Goal: Information Seeking & Learning: Learn about a topic

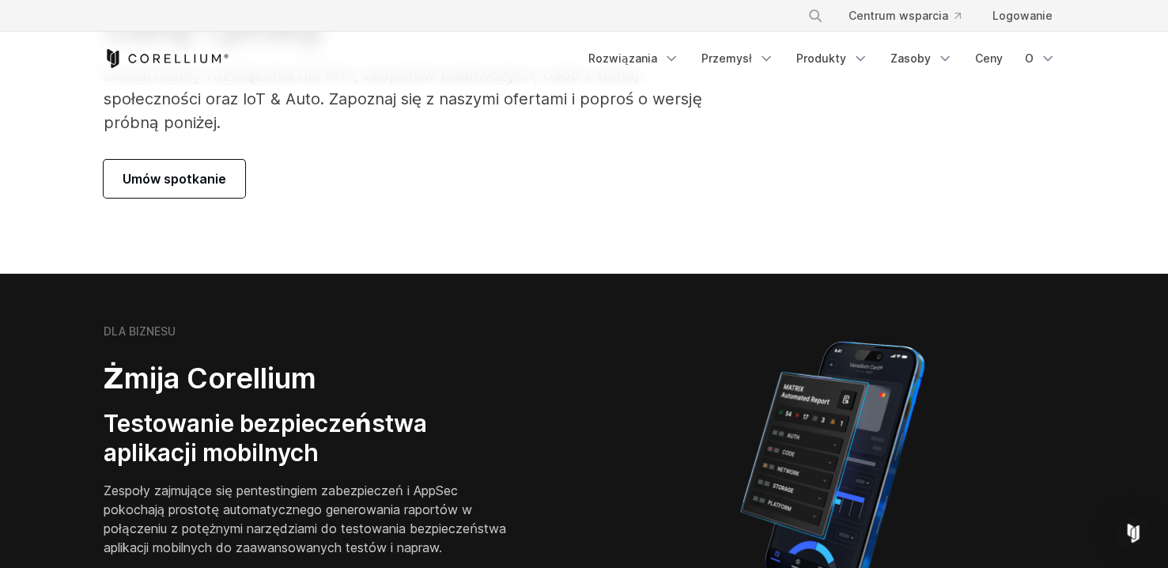
click at [521, 194] on div "Umów spotkanie" at bounding box center [419, 179] width 630 height 38
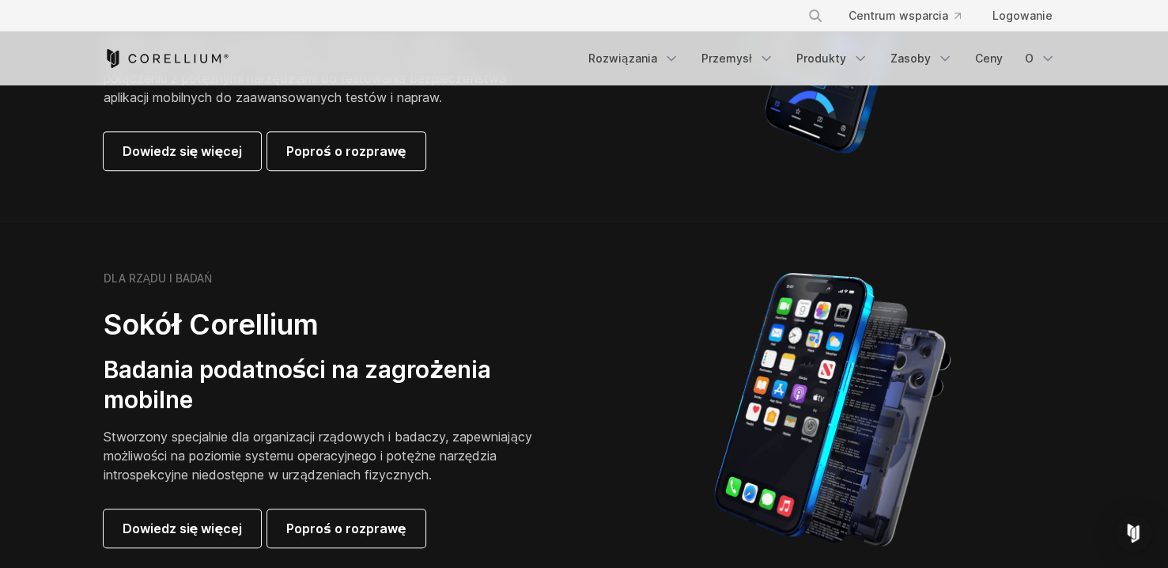
scroll to position [474, 0]
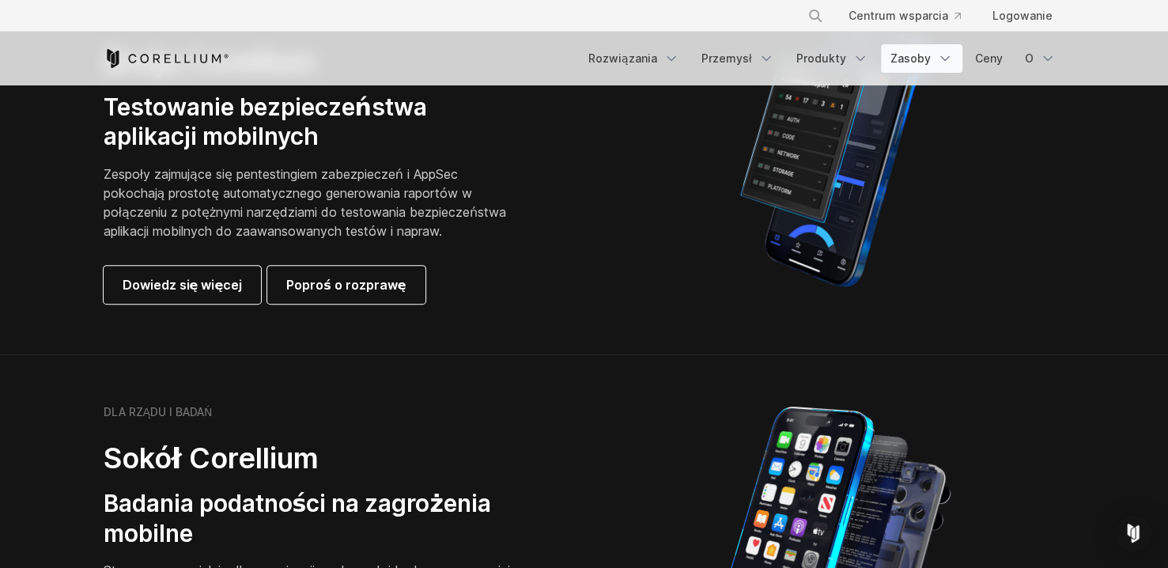
click at [937, 58] on icon "Navigation Menu" at bounding box center [945, 59] width 16 height 16
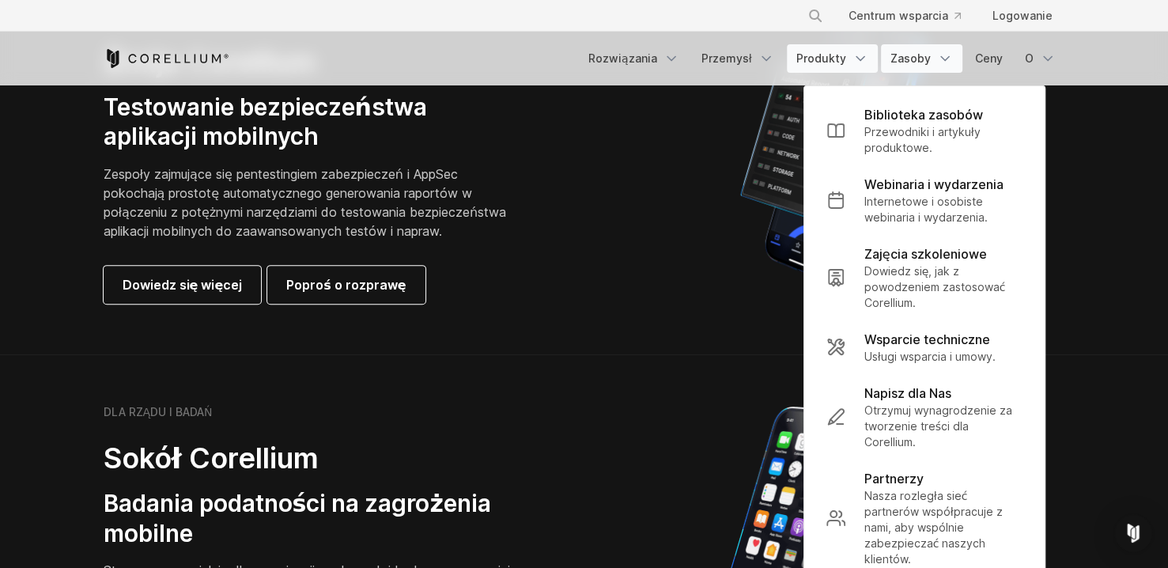
click at [856, 58] on icon "Navigation Menu" at bounding box center [860, 59] width 16 height 16
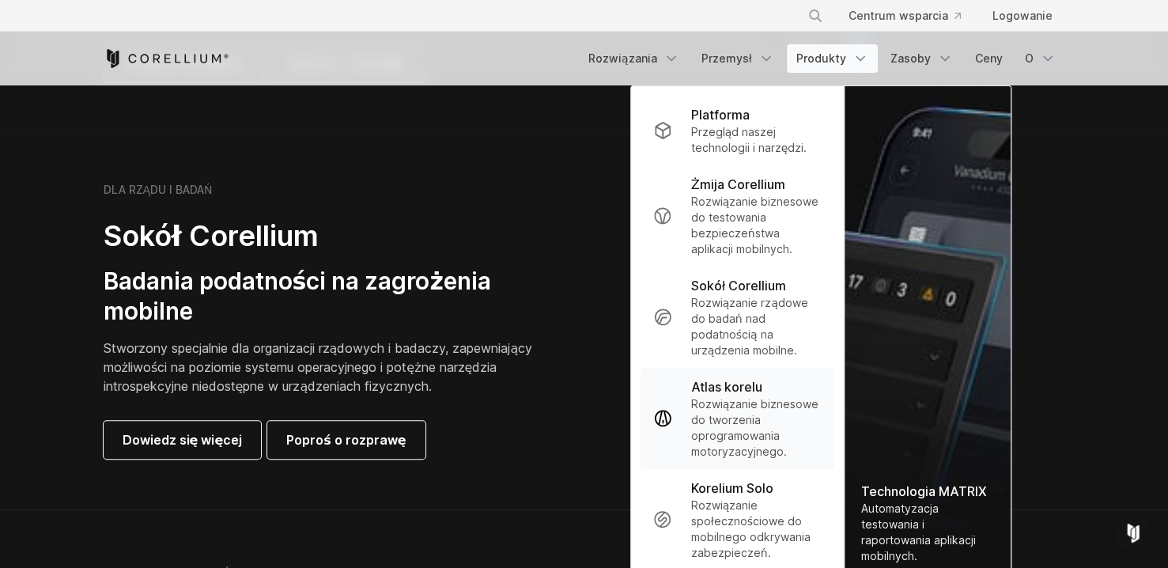
scroll to position [712, 0]
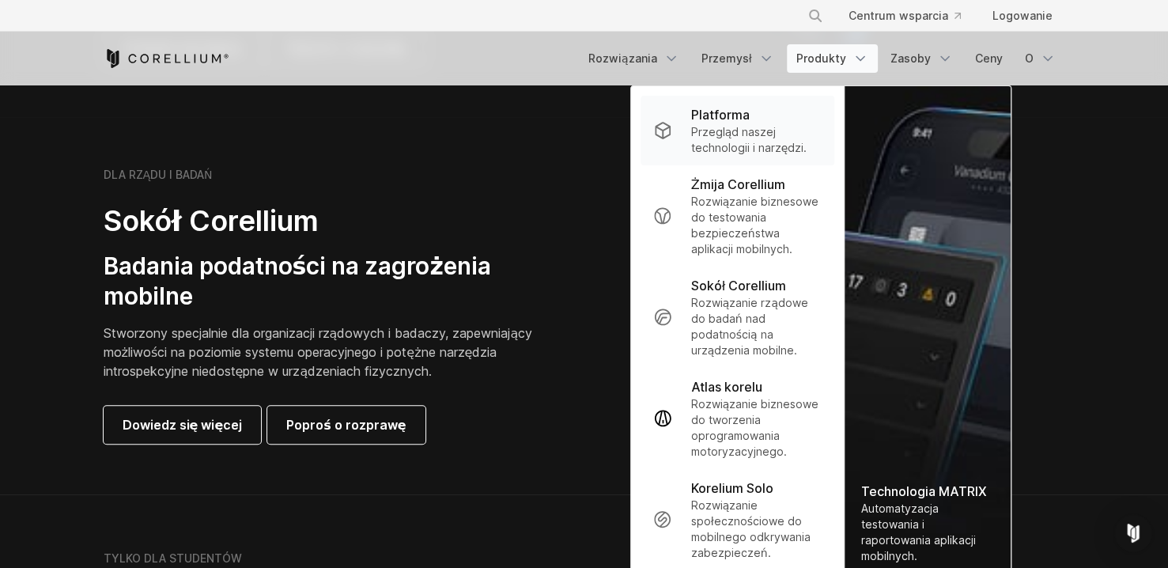
click at [753, 145] on p "Przegląd naszej technologii i narzędzi." at bounding box center [756, 140] width 131 height 32
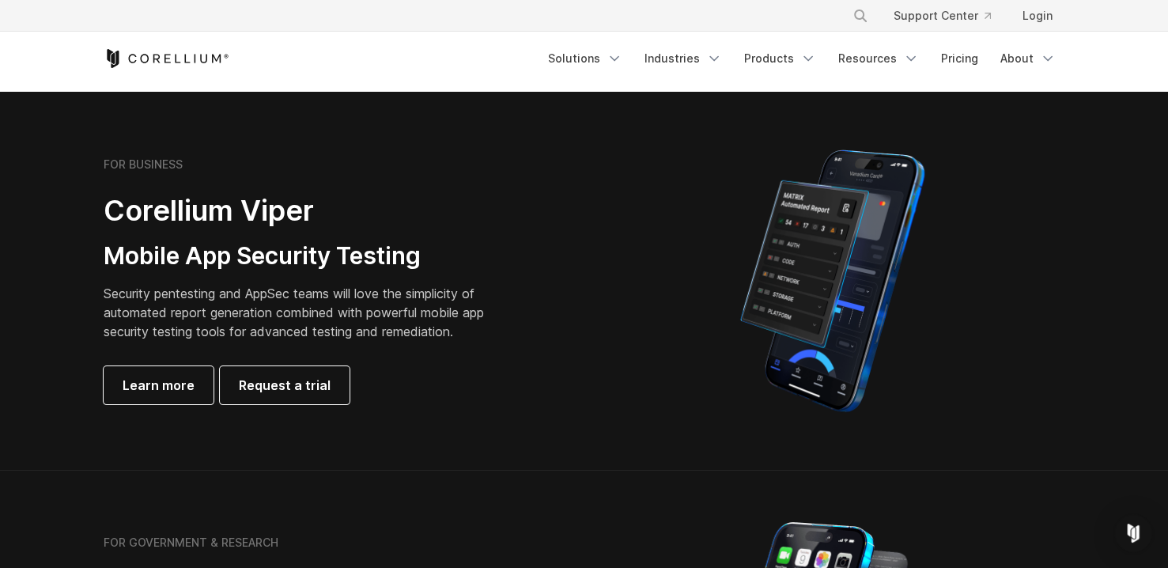
scroll to position [395, 0]
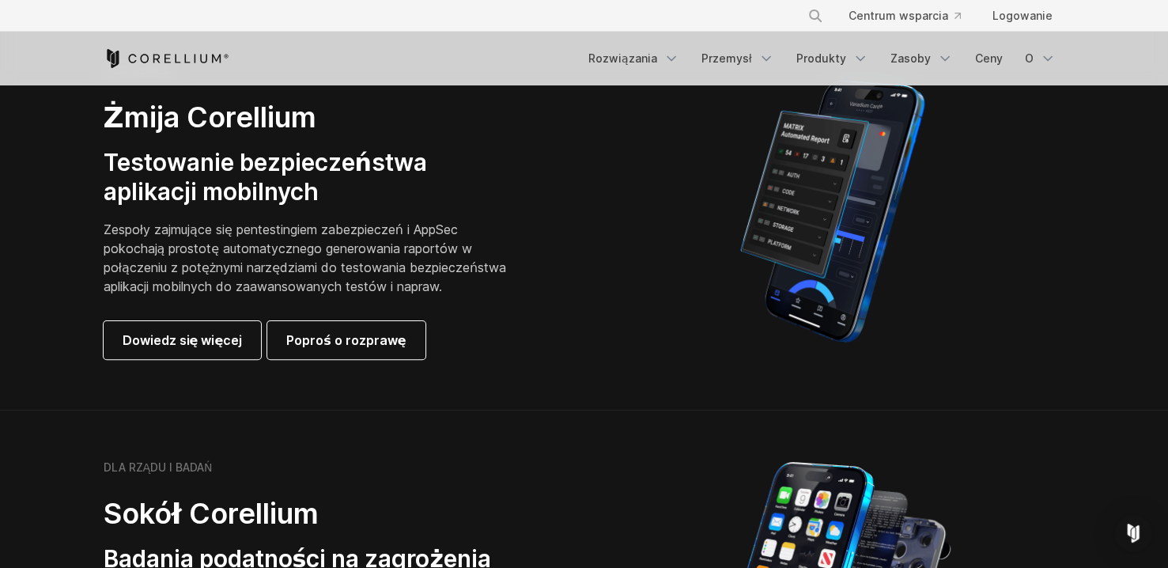
click at [501, 347] on div "Dowiedz się więcej Poproś o rozprawę" at bounding box center [306, 340] width 405 height 38
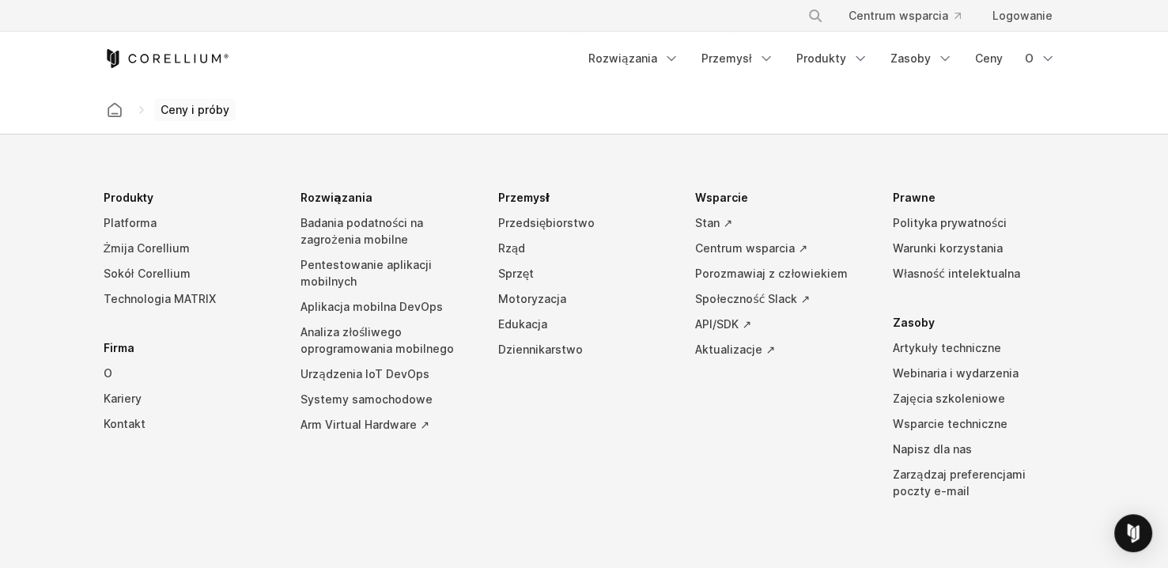
scroll to position [2925, 0]
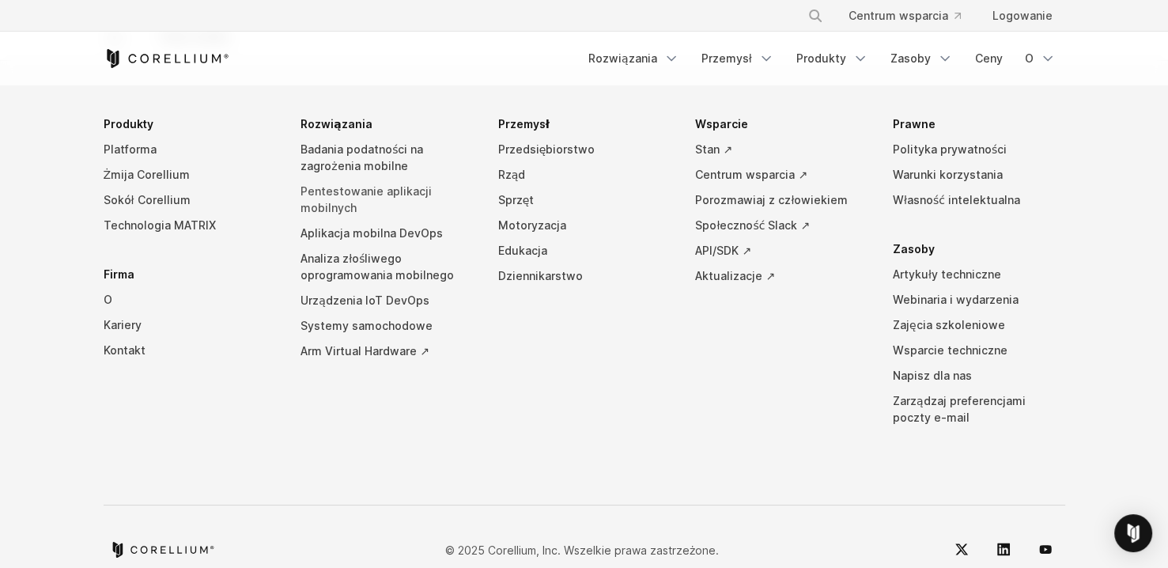
click at [412, 190] on link "Pentestowanie aplikacji mobilnych" at bounding box center [386, 200] width 172 height 42
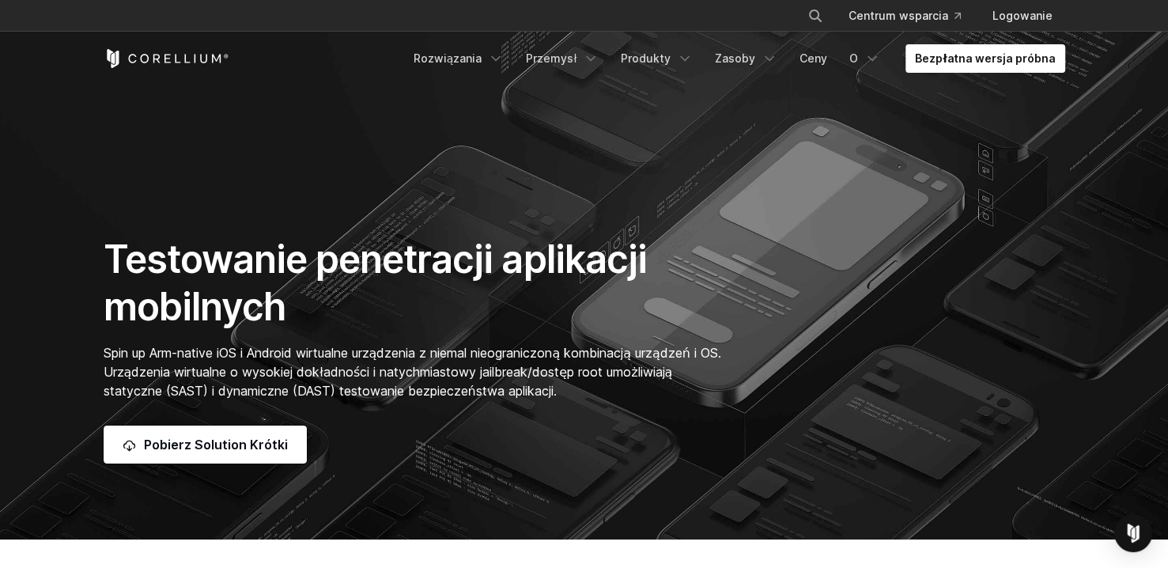
click at [486, 457] on div "Pobierz Solution Krótki" at bounding box center [419, 444] width 630 height 38
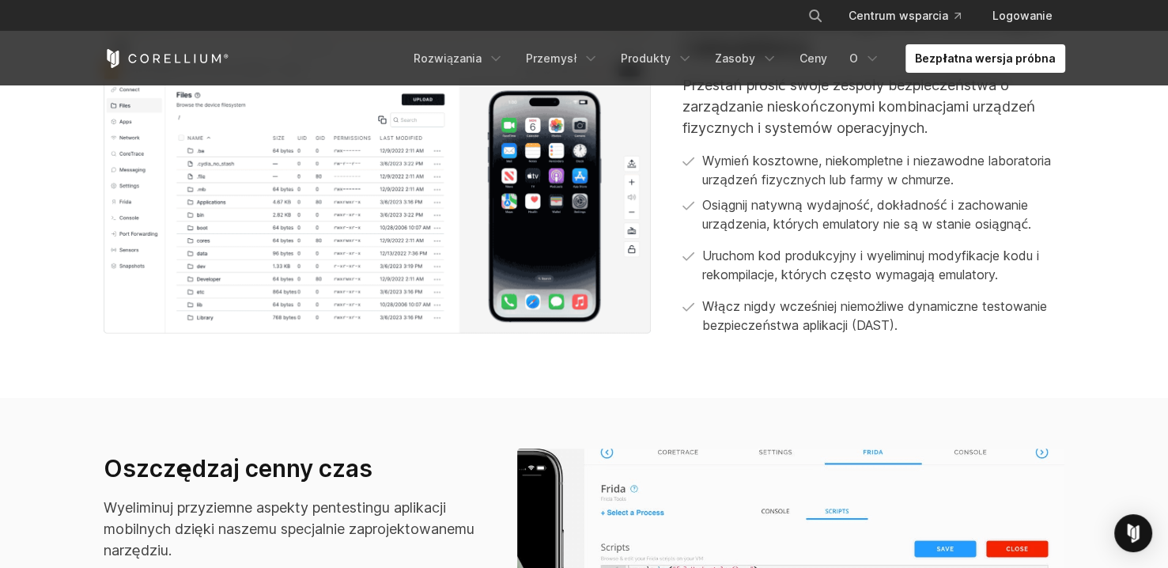
scroll to position [949, 0]
